Goal: Check status: Check status

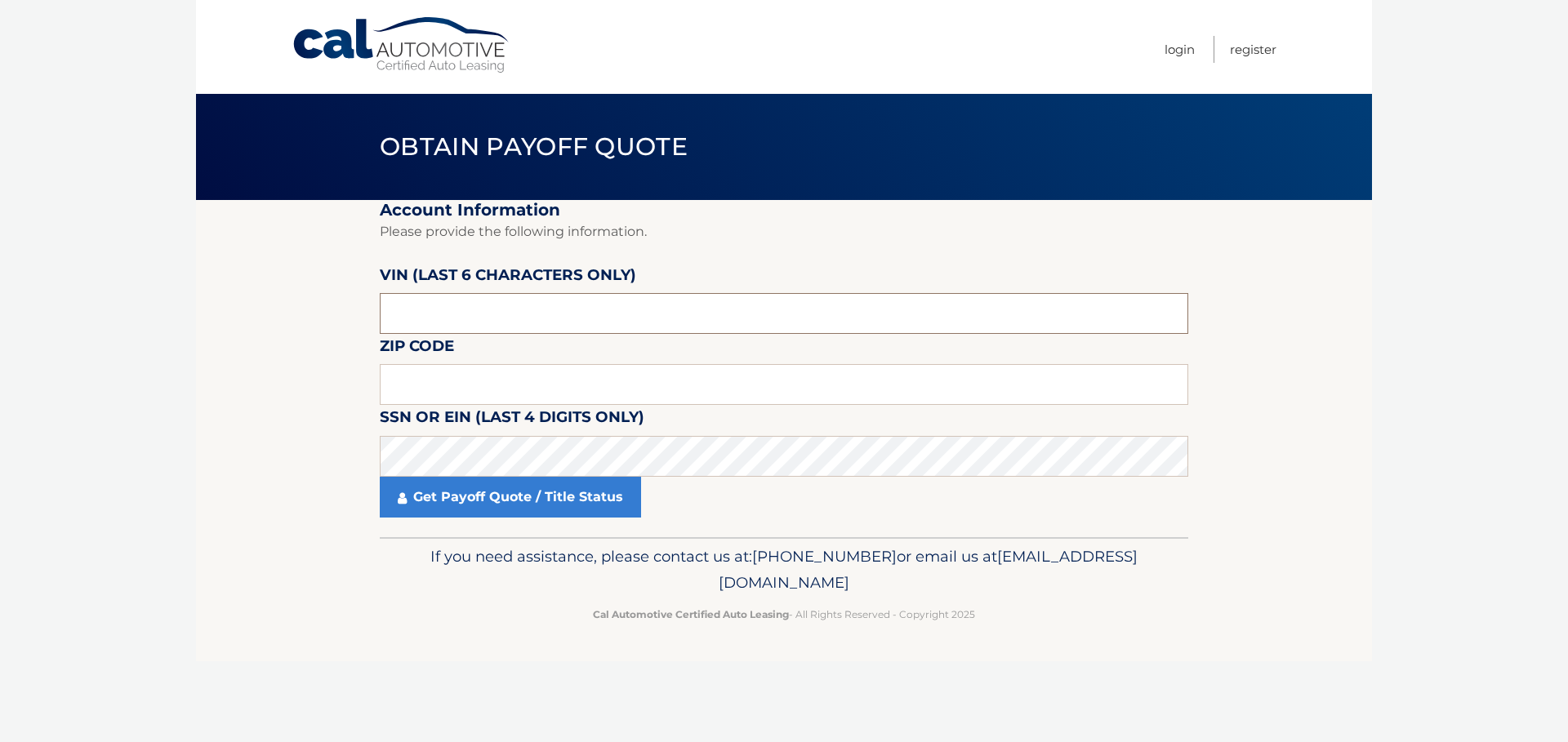
click at [461, 313] on input "text" at bounding box center [784, 314] width 809 height 41
paste input "267195"
type input "267195"
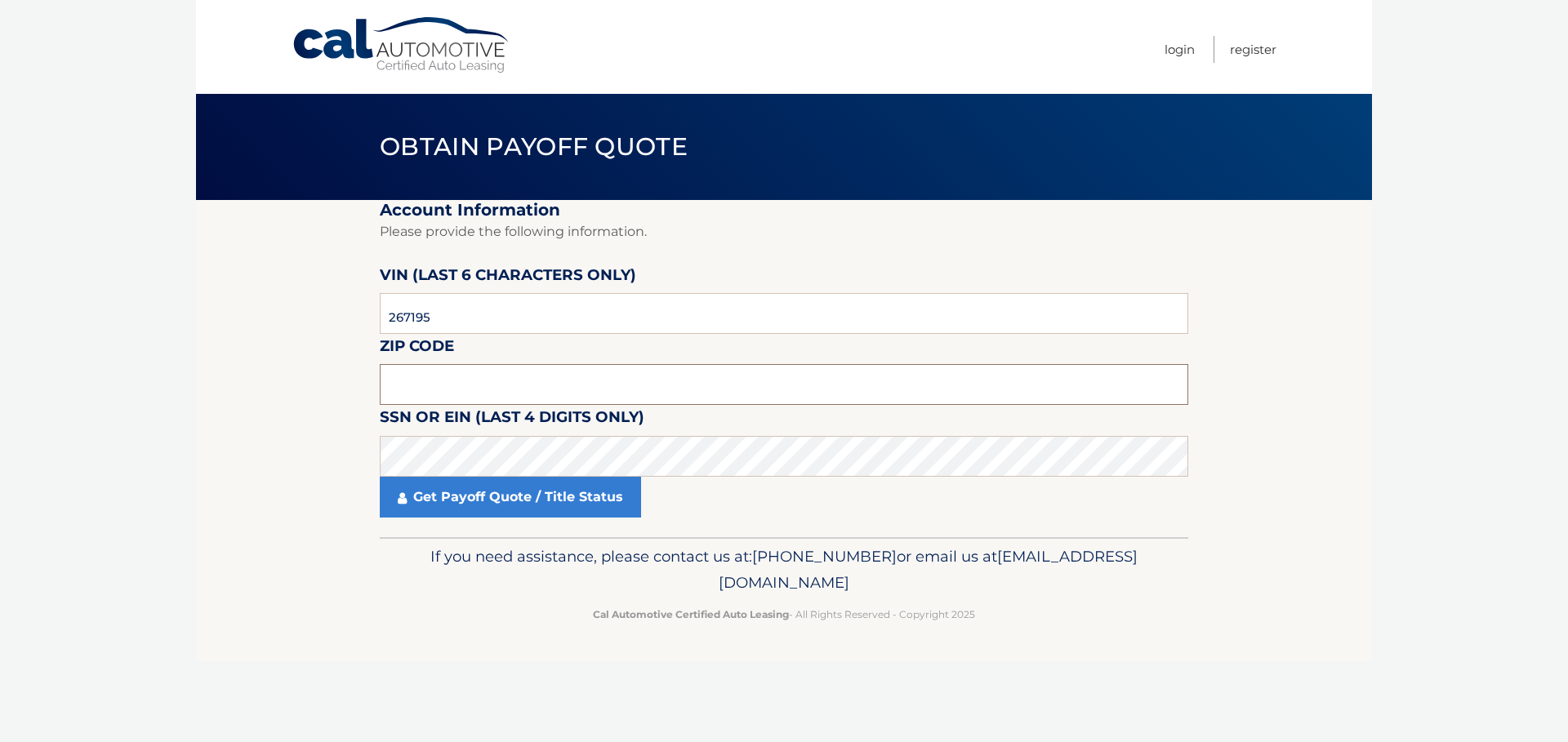
click at [459, 388] on input "text" at bounding box center [784, 384] width 809 height 41
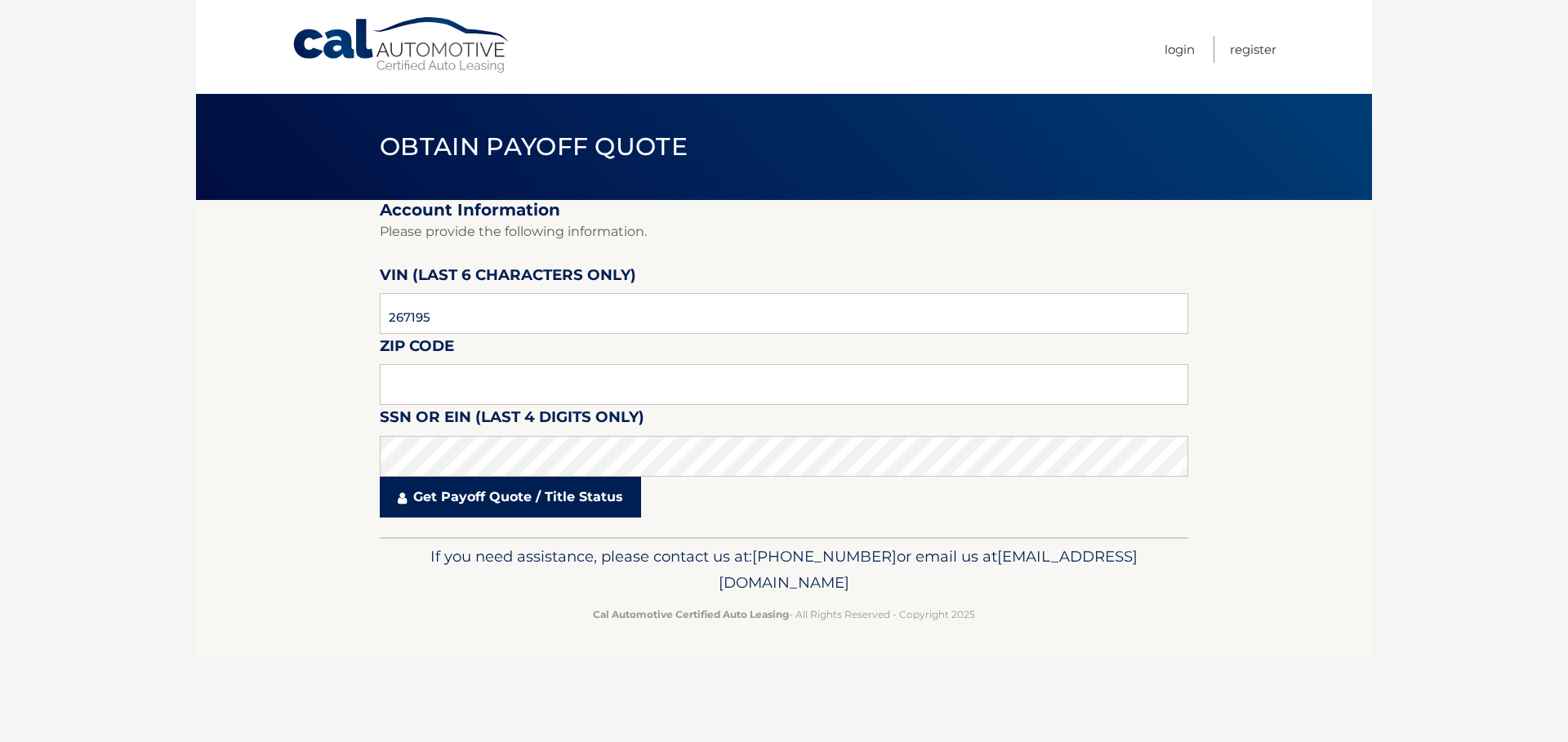
click at [501, 497] on link "Get Payoff Quote / Title Status" at bounding box center [511, 497] width 261 height 41
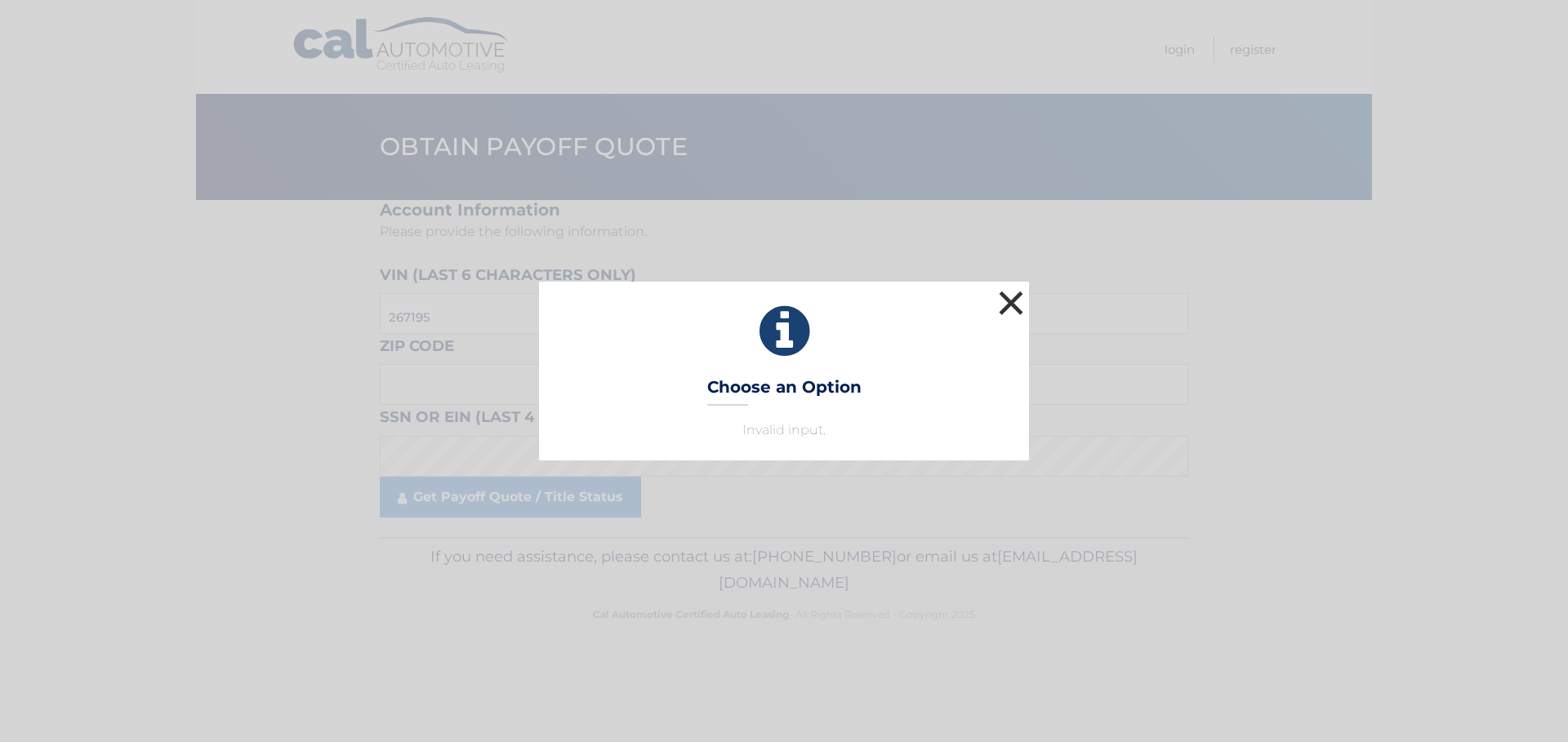
click at [1014, 303] on button "×" at bounding box center [1011, 303] width 33 height 33
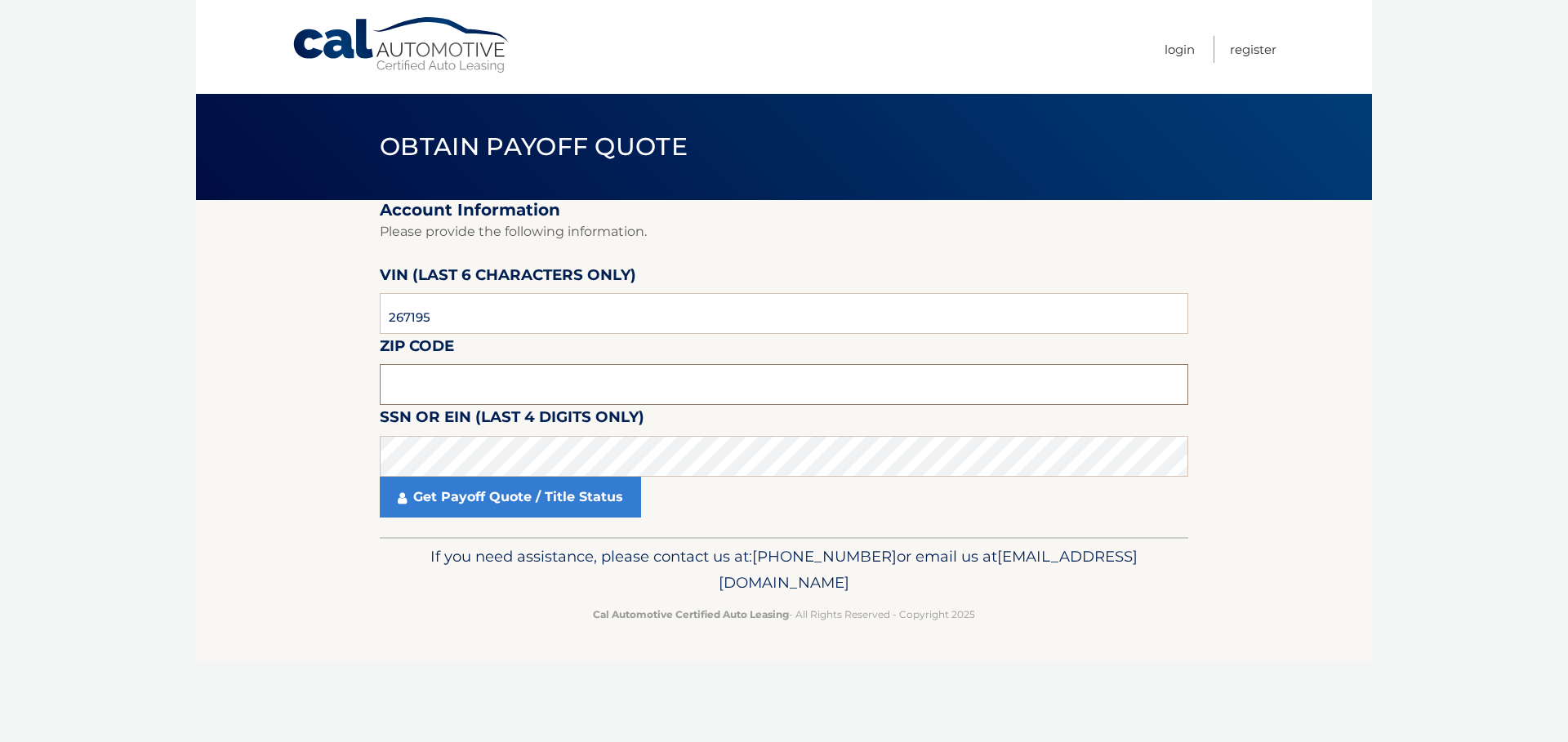
click at [438, 384] on input "text" at bounding box center [784, 384] width 809 height 41
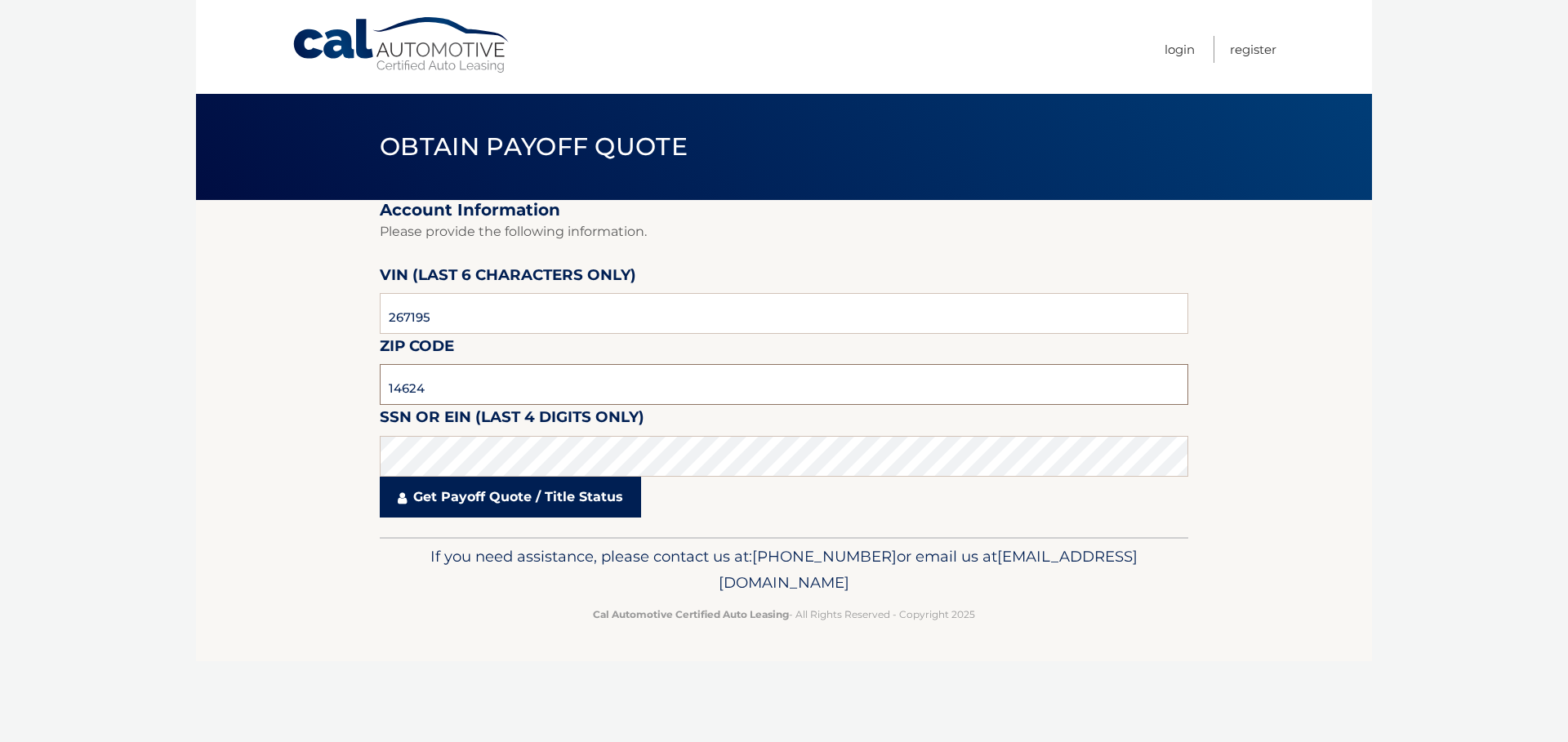
type input "14624"
click at [521, 496] on link "Get Payoff Quote / Title Status" at bounding box center [511, 497] width 261 height 41
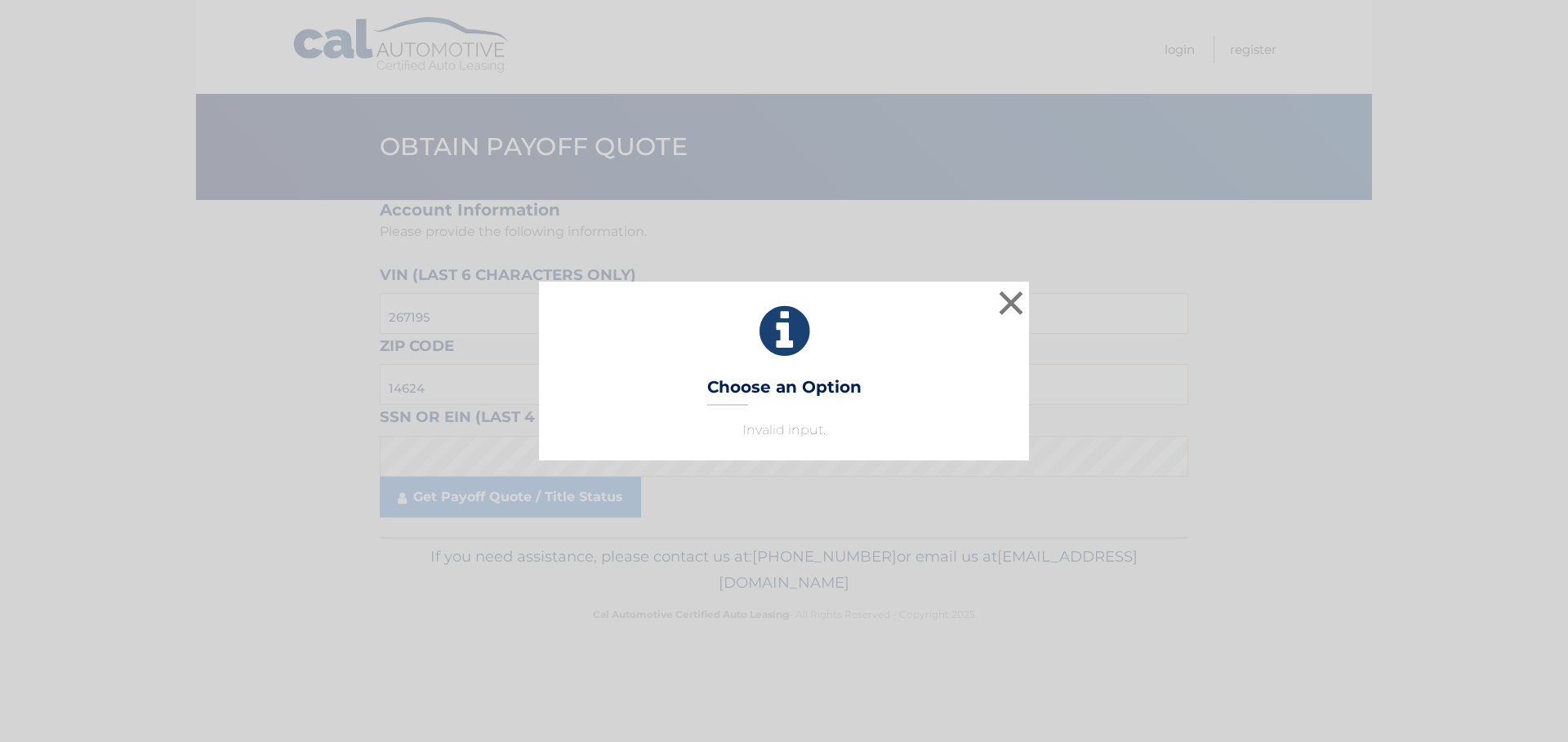
click at [785, 368] on div "× Choose an Option Invalid input. This is what you see on secong view" at bounding box center [784, 371] width 490 height 178
click at [773, 348] on icon at bounding box center [783, 331] width 449 height 59
click at [1018, 306] on button "×" at bounding box center [1011, 303] width 33 height 33
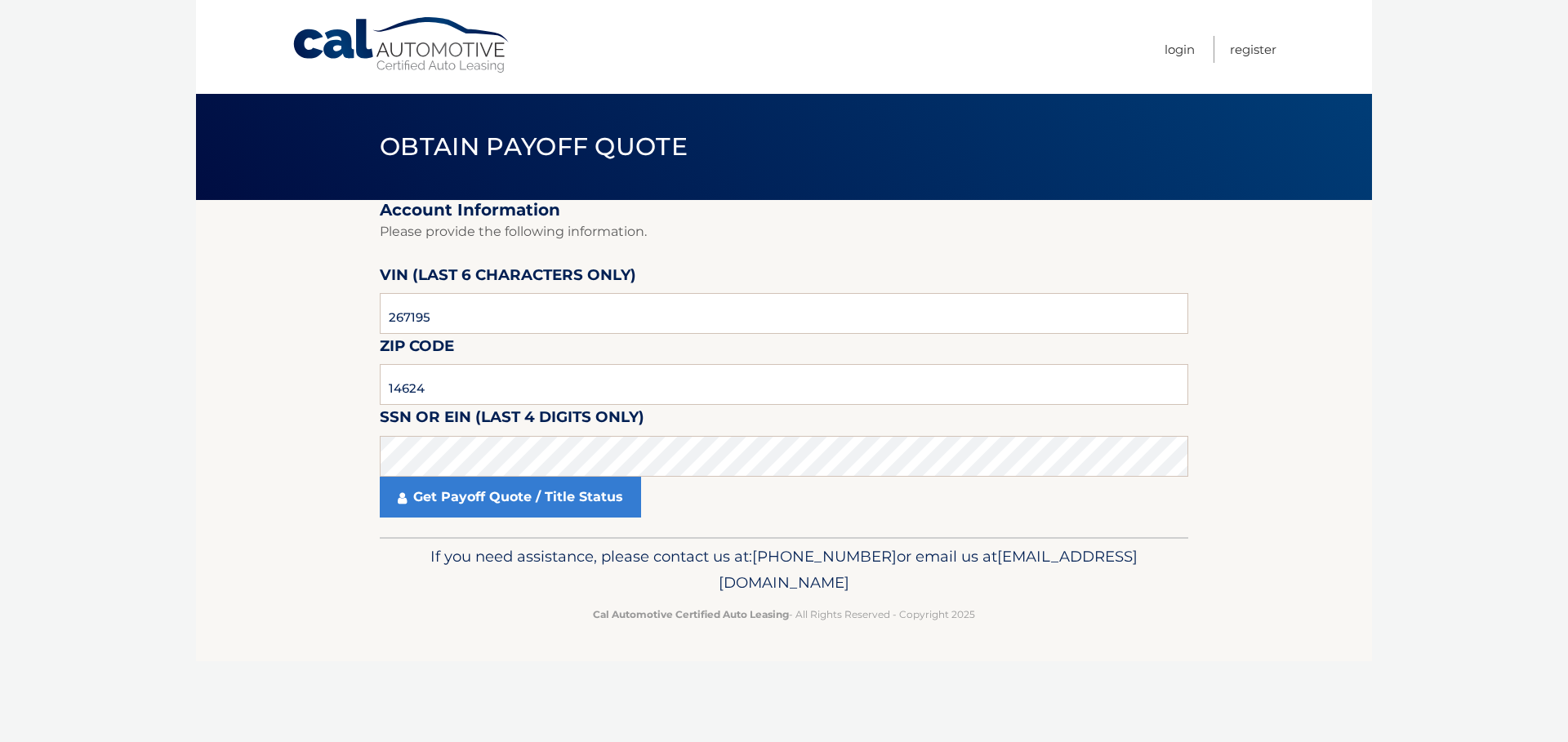
click at [463, 414] on label "SSN or EIN (last 4 digits only)" at bounding box center [512, 421] width 265 height 31
click at [562, 415] on label "SSN or EIN (last 4 digits only)" at bounding box center [512, 421] width 265 height 31
